Goal: Use online tool/utility: Utilize a website feature to perform a specific function

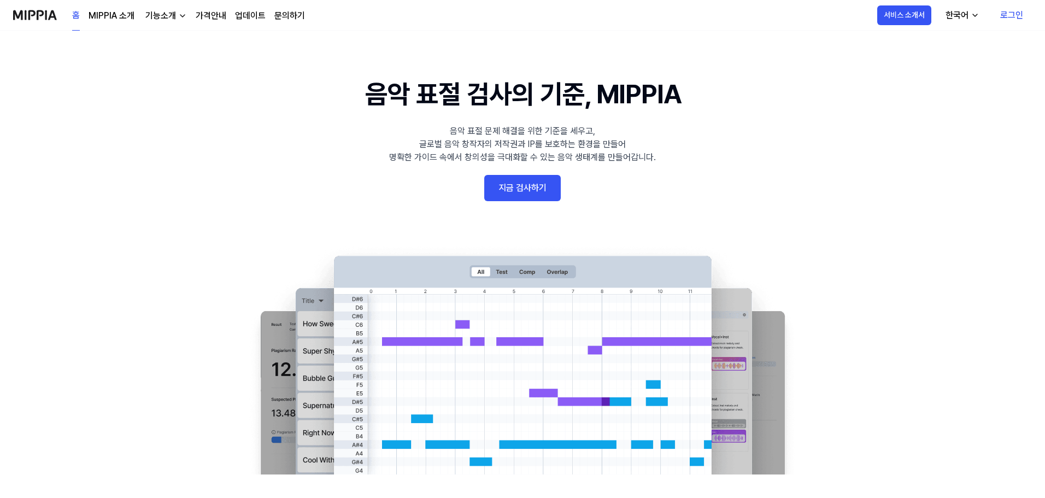
click at [1003, 17] on link "로그인" at bounding box center [1011, 15] width 40 height 31
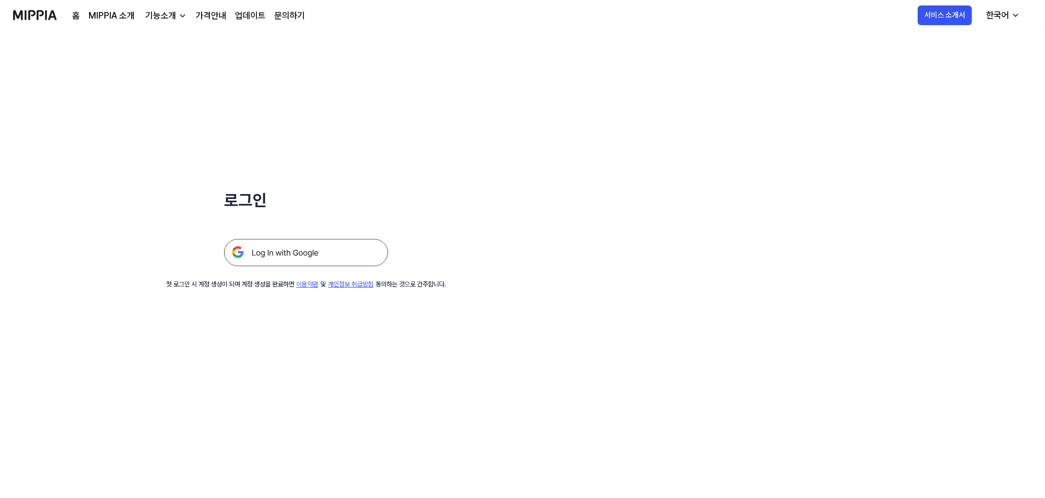
click at [342, 251] on img at bounding box center [306, 252] width 164 height 27
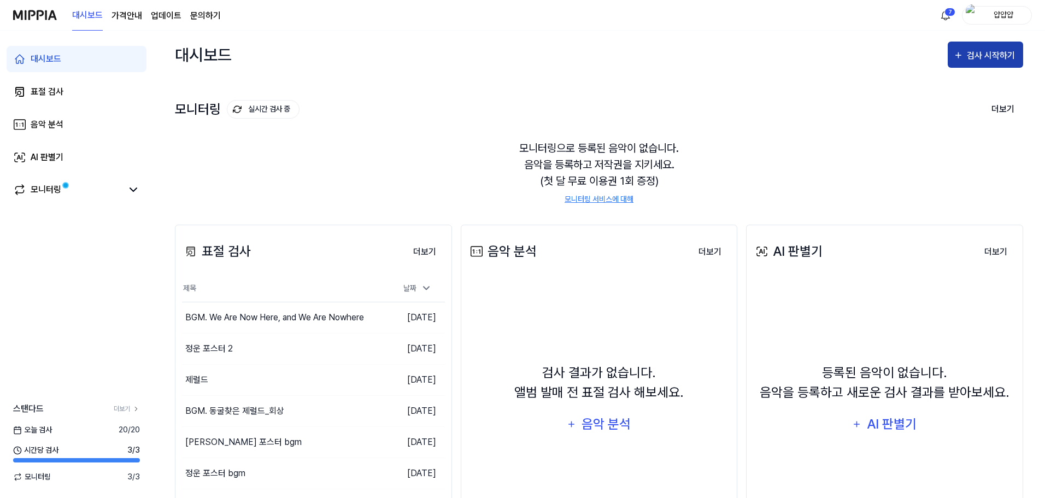
click at [983, 54] on div "검사 시작하기" at bounding box center [992, 56] width 51 height 14
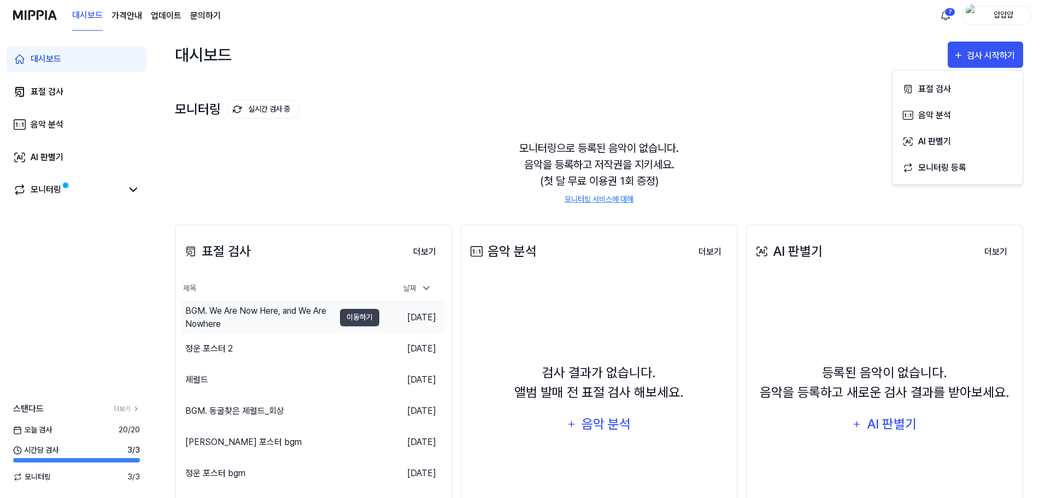
click at [300, 311] on div "BGM. We Are Now Here, and We Are Nowhere" at bounding box center [259, 317] width 149 height 26
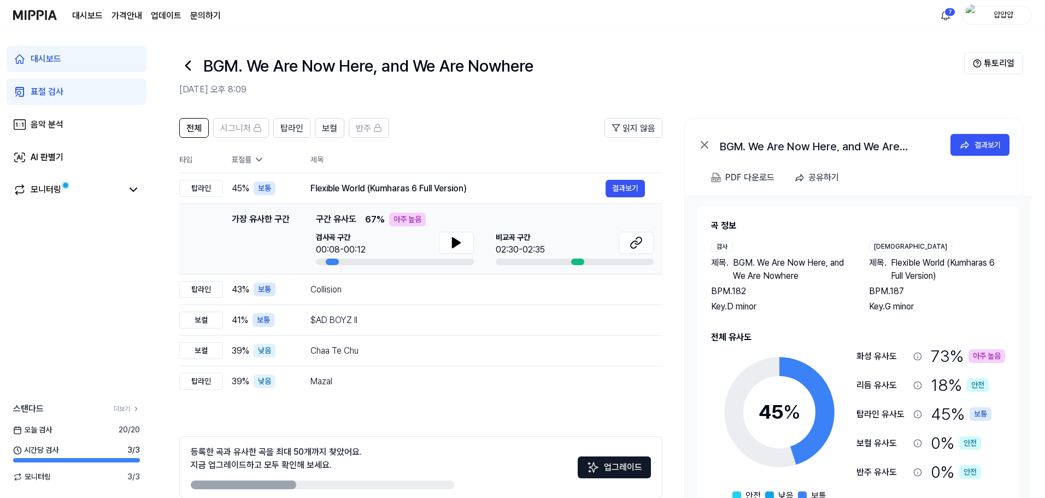
click at [190, 64] on icon at bounding box center [187, 65] width 17 height 17
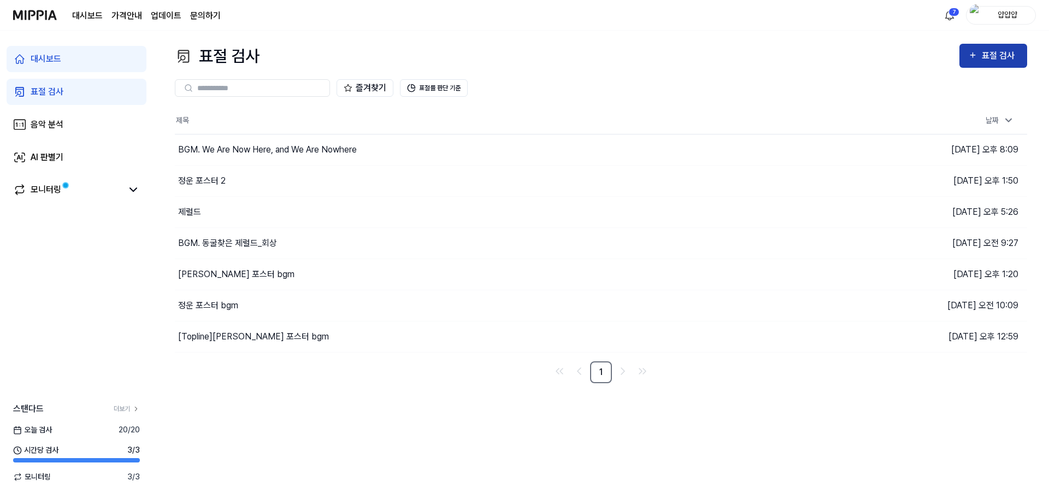
click at [999, 56] on div "표절 검사" at bounding box center [1000, 56] width 37 height 14
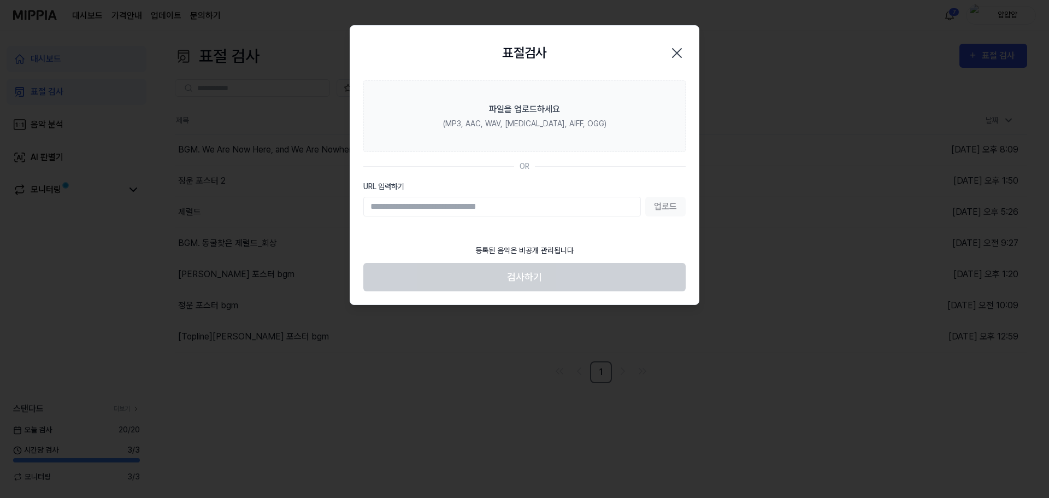
click at [520, 78] on div "표절검사 닫기" at bounding box center [524, 53] width 349 height 55
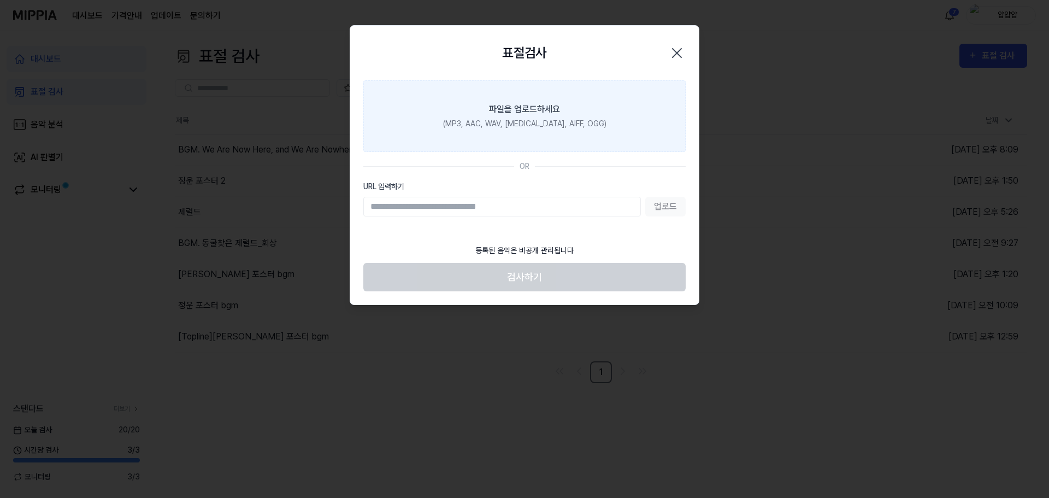
click at [529, 101] on label "파일을 업로드하세요 (MP3, AAC, WAV, FLAC, AIFF, OGG)" at bounding box center [524, 116] width 322 height 72
click at [0, 0] on input "파일을 업로드하세요 (MP3, AAC, WAV, FLAC, AIFF, OGG)" at bounding box center [0, 0] width 0 height 0
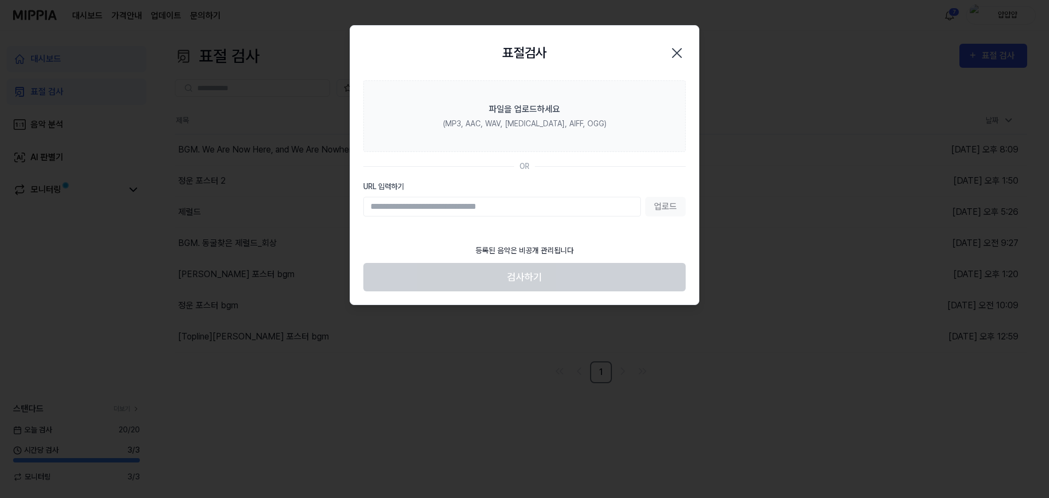
click at [678, 50] on icon "button" at bounding box center [676, 52] width 17 height 17
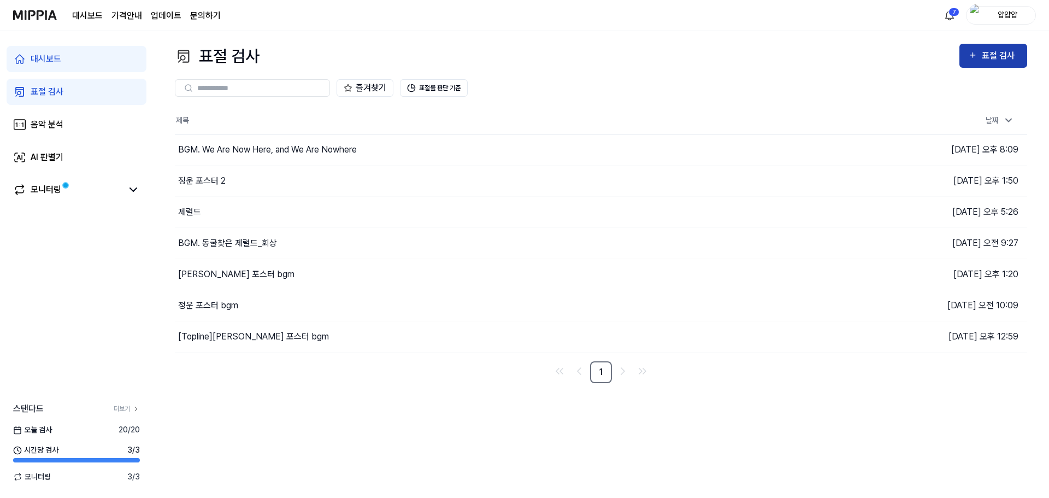
click at [989, 61] on div "표절 검사" at bounding box center [1000, 56] width 37 height 14
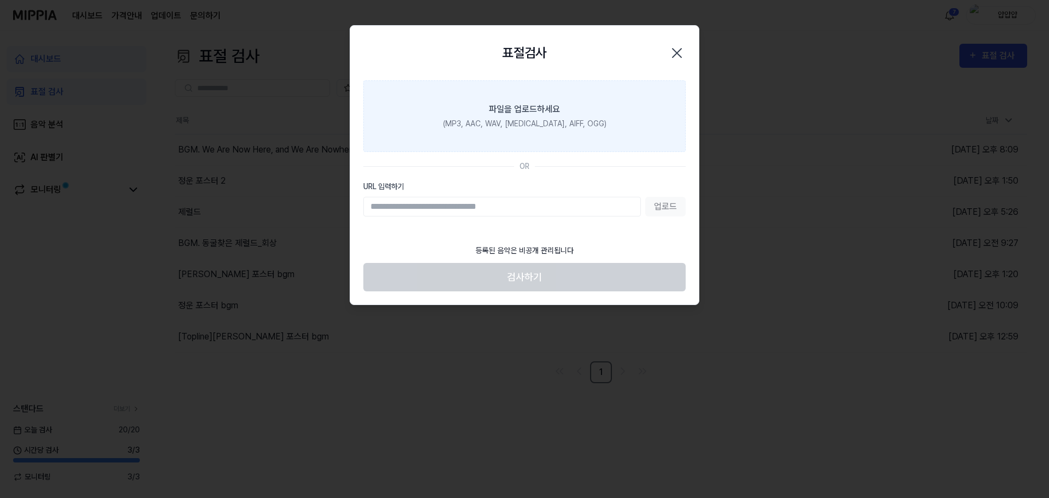
click at [586, 121] on label "파일을 업로드하세요 (MP3, AAC, WAV, FLAC, AIFF, OGG)" at bounding box center [524, 116] width 322 height 72
click at [0, 0] on input "파일을 업로드하세요 (MP3, AAC, WAV, FLAC, AIFF, OGG)" at bounding box center [0, 0] width 0 height 0
click at [544, 87] on label "파일을 업로드하세요 (MP3, AAC, WAV, FLAC, AIFF, OGG)" at bounding box center [524, 116] width 322 height 72
click at [0, 0] on input "파일을 업로드하세요 (MP3, AAC, WAV, FLAC, AIFF, OGG)" at bounding box center [0, 0] width 0 height 0
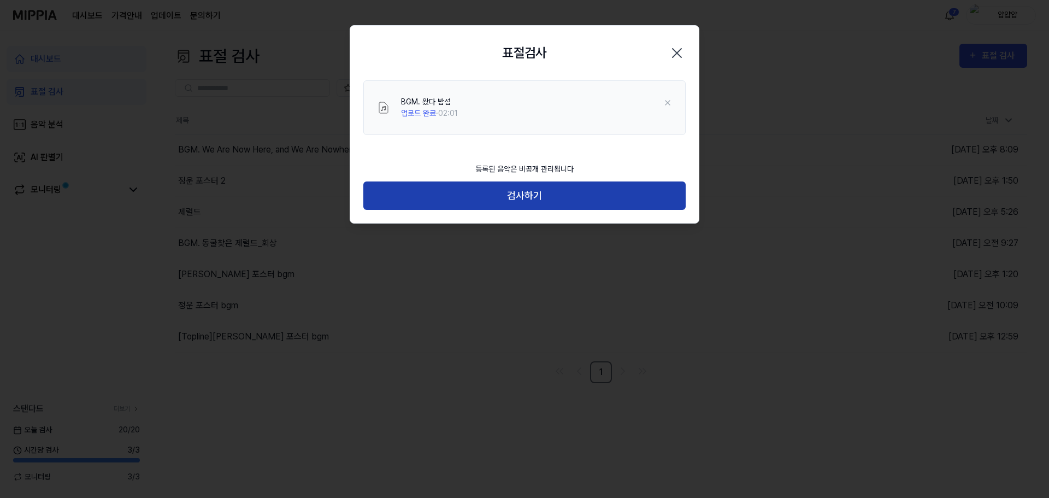
click at [596, 193] on button "검사하기" at bounding box center [524, 195] width 322 height 29
click at [624, 200] on button "검사하기" at bounding box center [524, 195] width 322 height 29
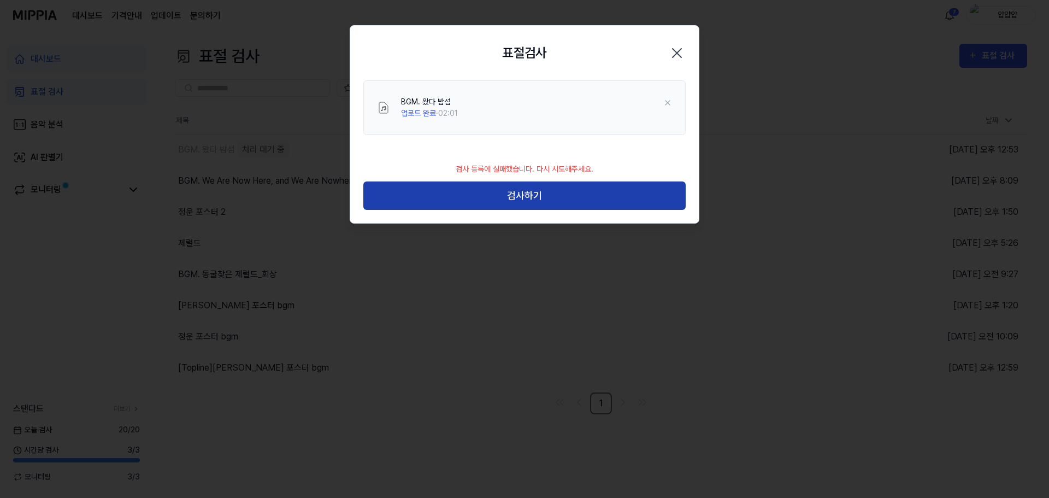
click at [624, 200] on button "검사하기" at bounding box center [524, 195] width 322 height 29
click at [623, 199] on button "검사하기" at bounding box center [524, 195] width 322 height 29
click at [563, 182] on button "검사하기" at bounding box center [524, 195] width 322 height 29
click at [587, 202] on button "검사하기" at bounding box center [524, 195] width 322 height 29
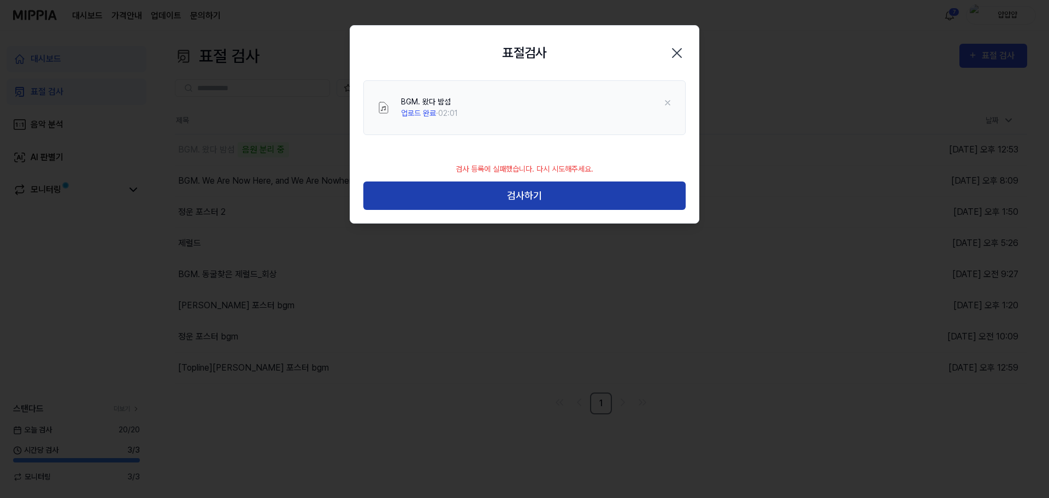
click at [544, 201] on button "검사하기" at bounding box center [524, 195] width 322 height 29
click at [545, 201] on button "검사하기" at bounding box center [524, 195] width 322 height 29
click at [537, 196] on button "검사하기" at bounding box center [524, 195] width 322 height 29
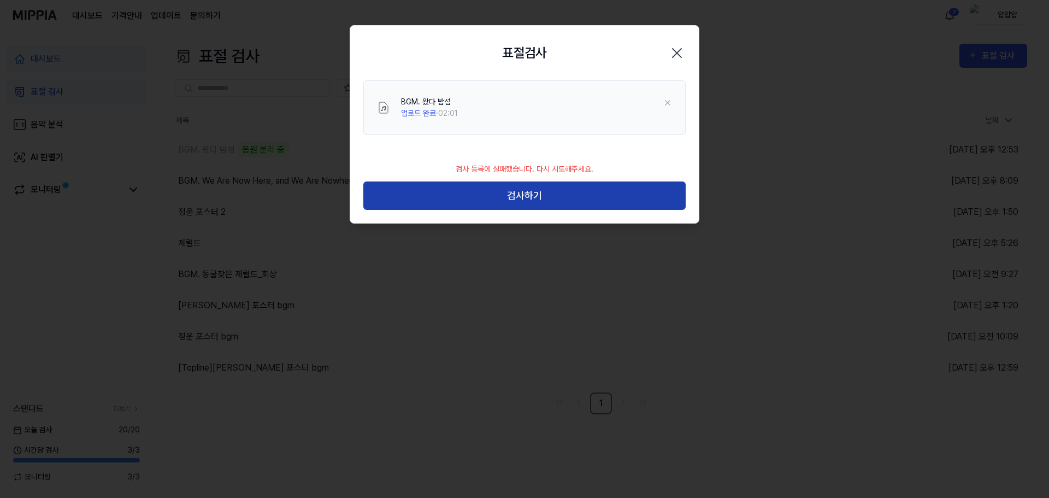
click at [537, 196] on button "검사하기" at bounding box center [524, 195] width 322 height 29
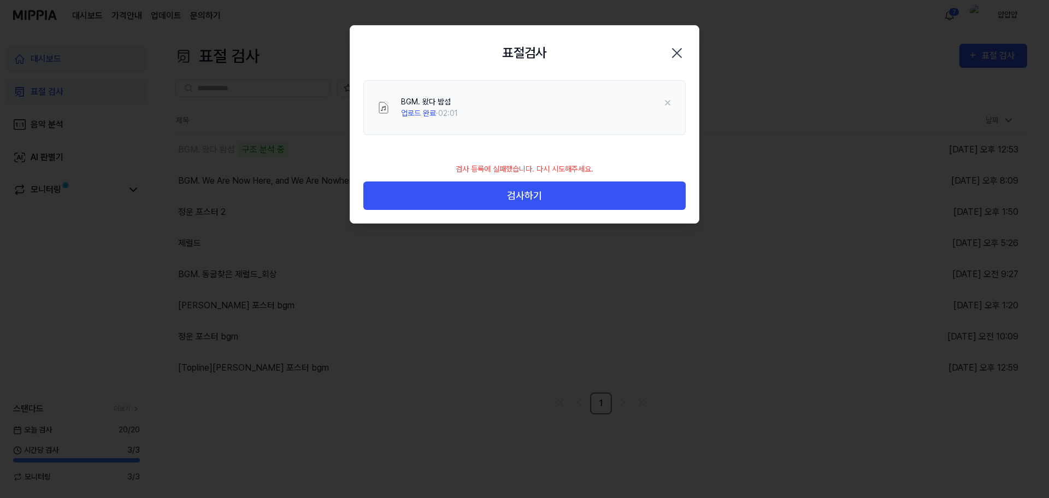
click at [677, 52] on icon "button" at bounding box center [677, 53] width 9 height 9
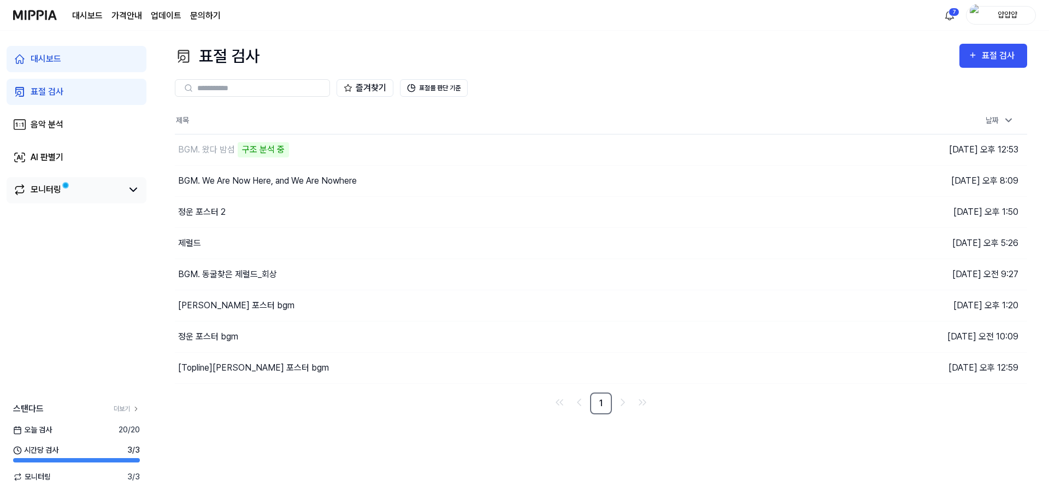
click at [83, 192] on link "모니터링" at bounding box center [67, 189] width 109 height 13
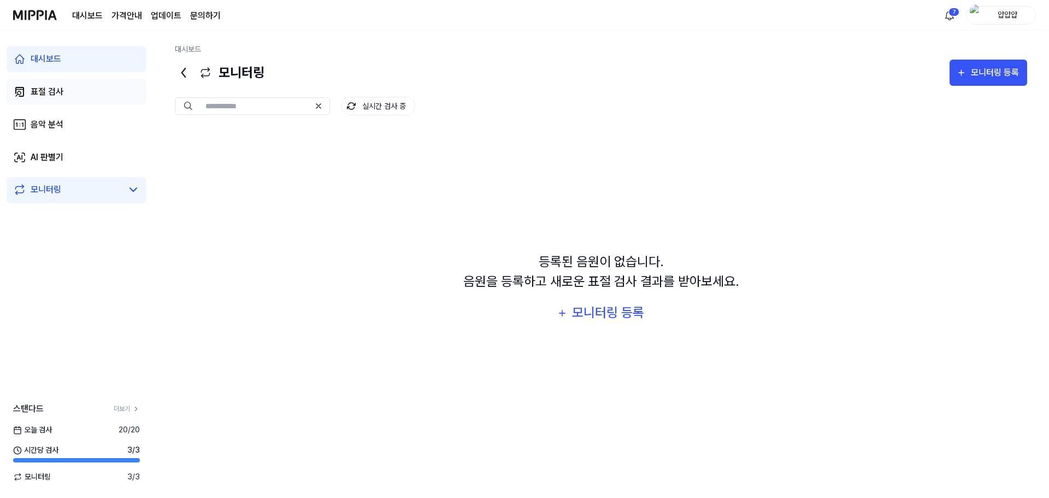
click at [50, 89] on div "표절 검사" at bounding box center [47, 91] width 33 height 13
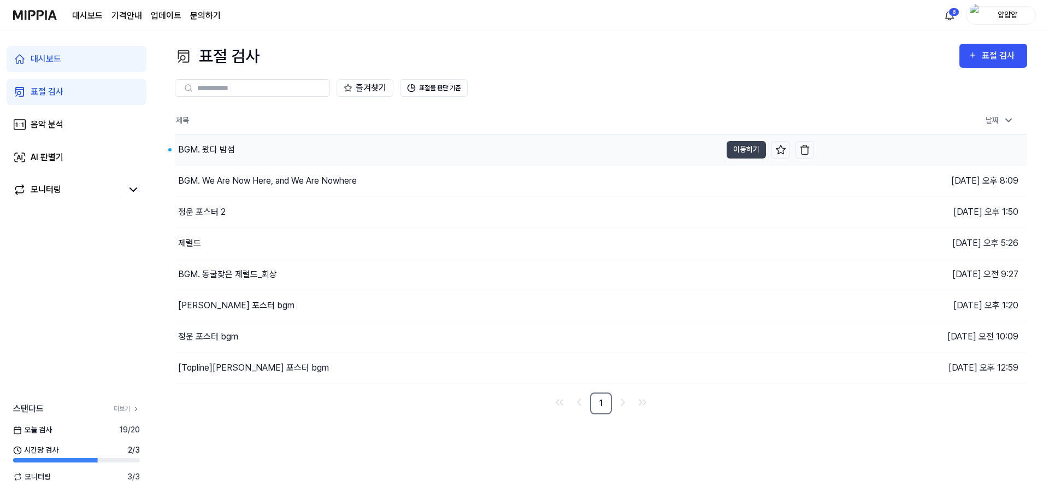
click at [533, 142] on div "BGM. 왔다 밤섬" at bounding box center [448, 149] width 546 height 31
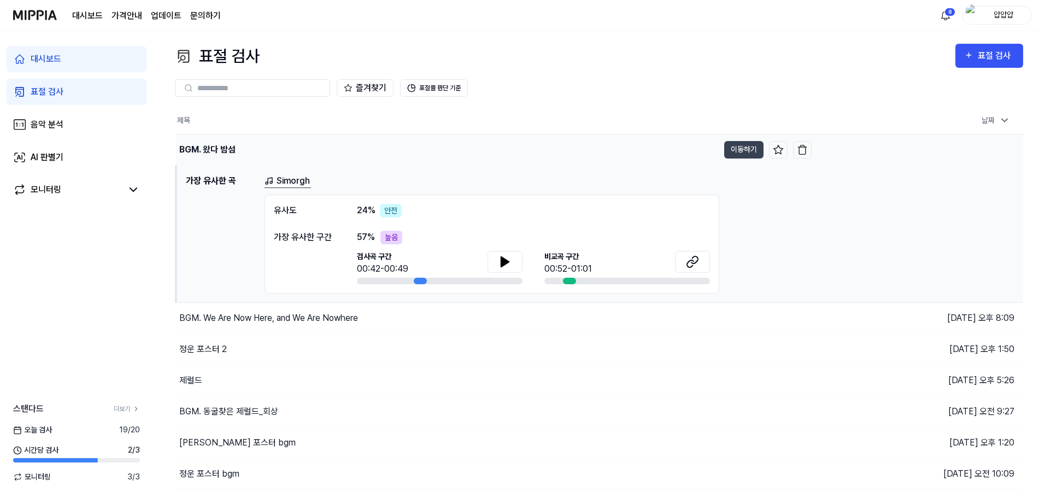
click at [519, 163] on div "BGM. 왔다 밤섬" at bounding box center [447, 149] width 543 height 31
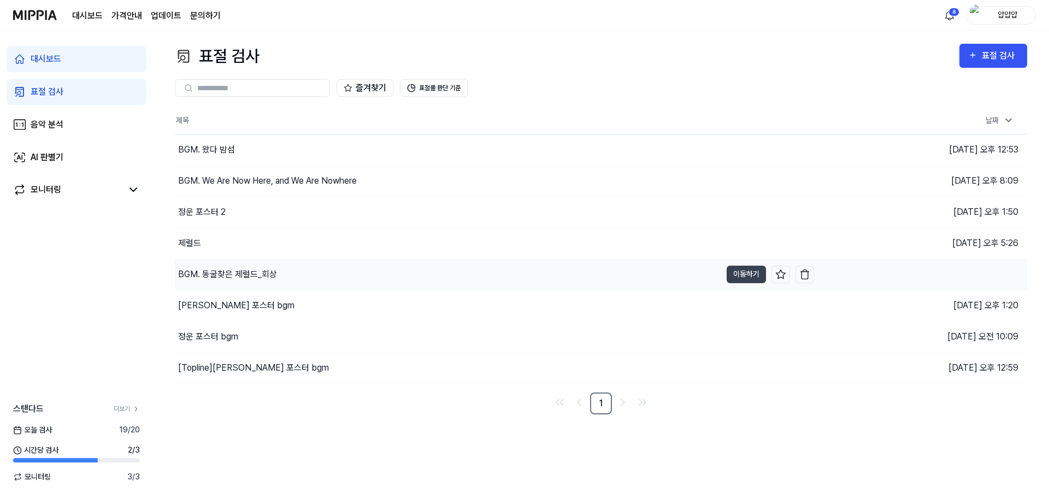
click at [645, 274] on div "BGM. 동굴찾은 제럴드_회상" at bounding box center [448, 274] width 546 height 31
